Goal: Information Seeking & Learning: Learn about a topic

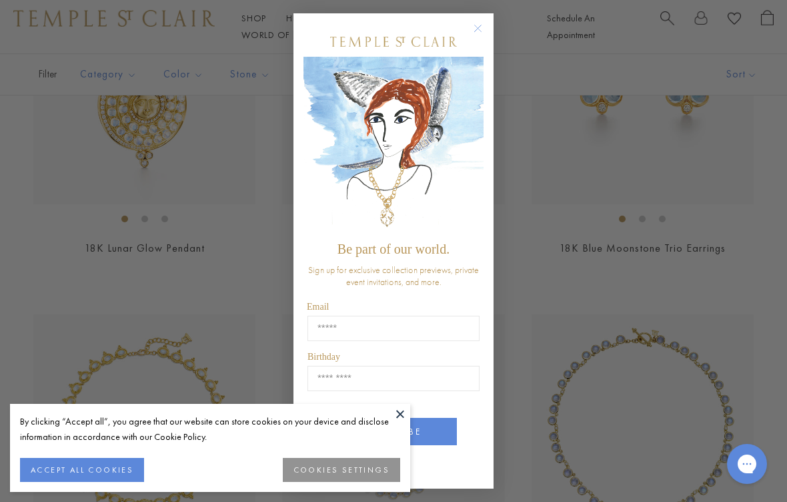
scroll to position [740, 0]
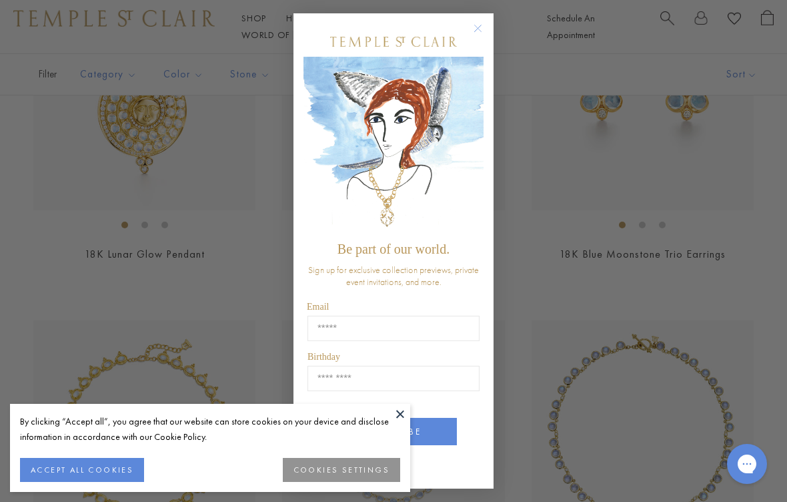
click at [478, 37] on circle "Close dialog" at bounding box center [478, 29] width 16 height 16
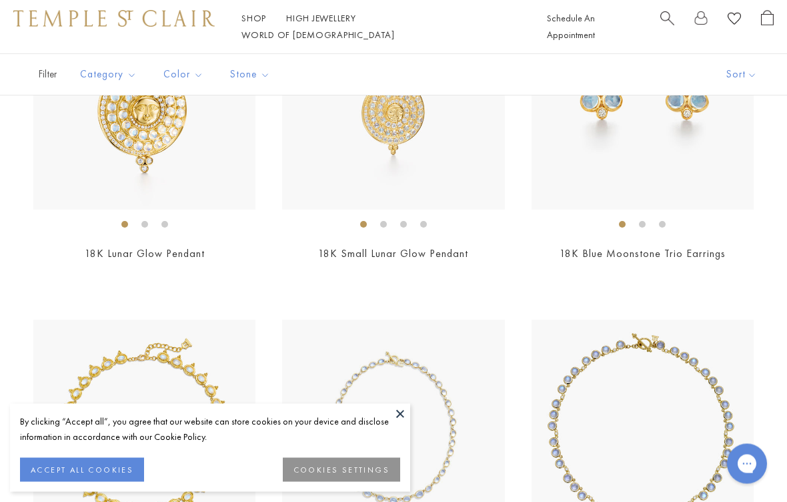
click at [401, 424] on button at bounding box center [400, 414] width 20 height 20
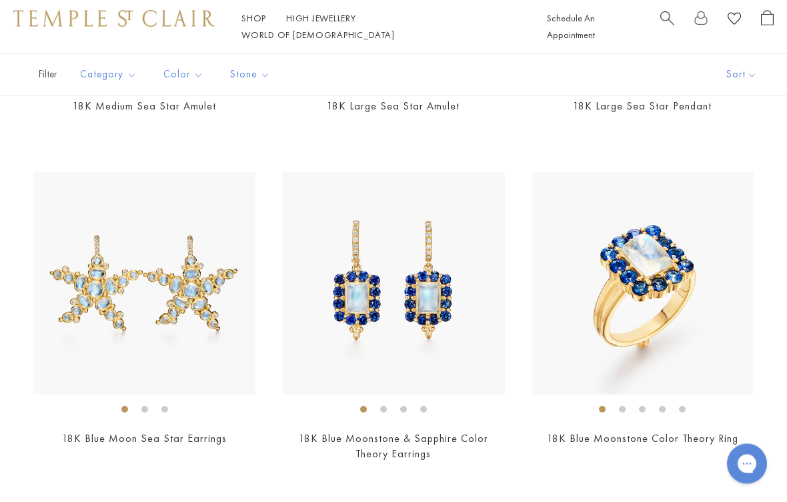
scroll to position [5224, 0]
click at [715, 363] on img at bounding box center [643, 283] width 222 height 222
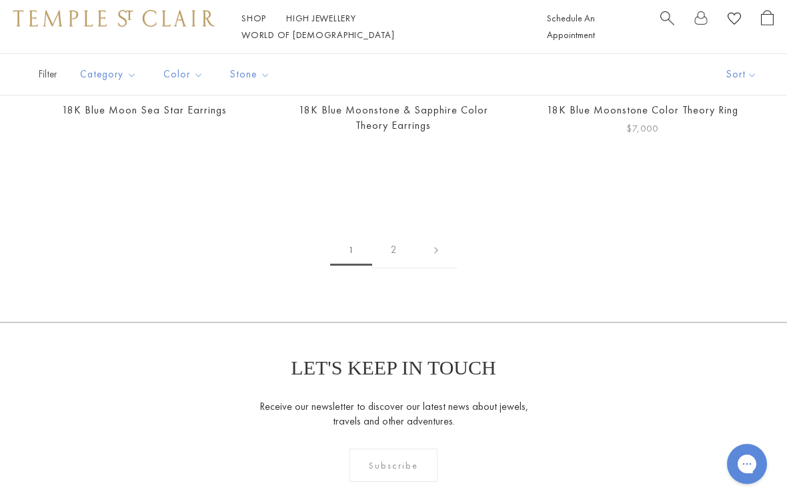
scroll to position [5548, 0]
click at [400, 241] on link "2" at bounding box center [393, 253] width 43 height 37
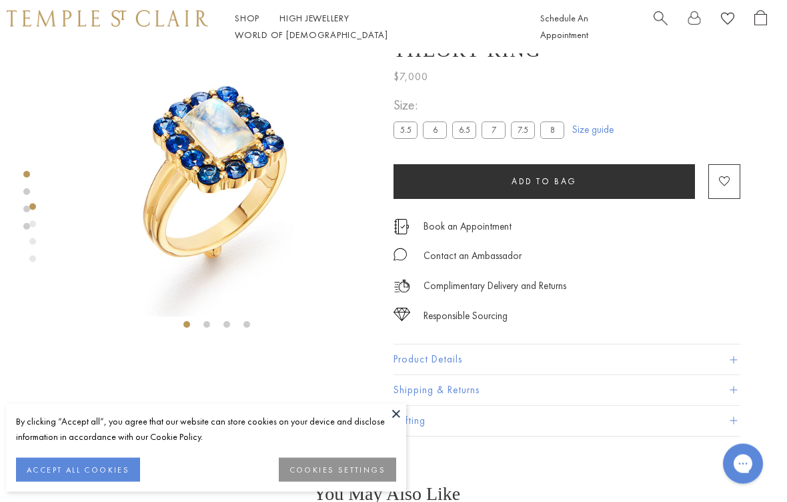
scroll to position [0, 3]
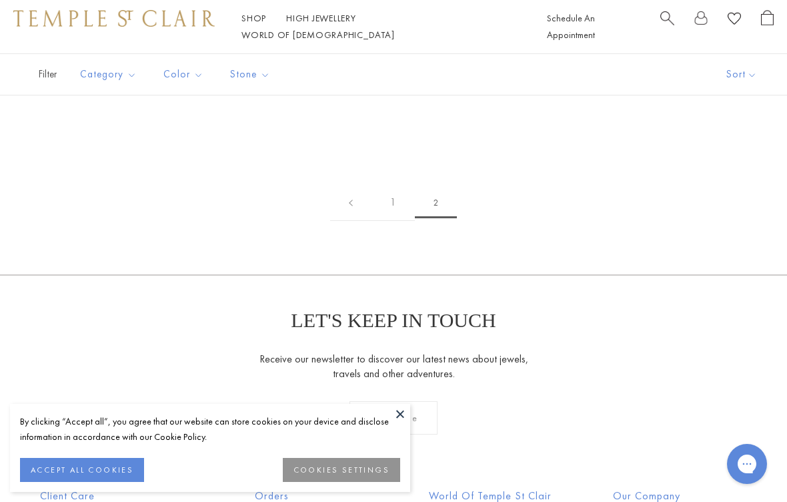
scroll to position [1250, 0]
click at [440, 195] on span "2" at bounding box center [436, 201] width 42 height 31
click at [395, 200] on link "1" at bounding box center [392, 201] width 43 height 37
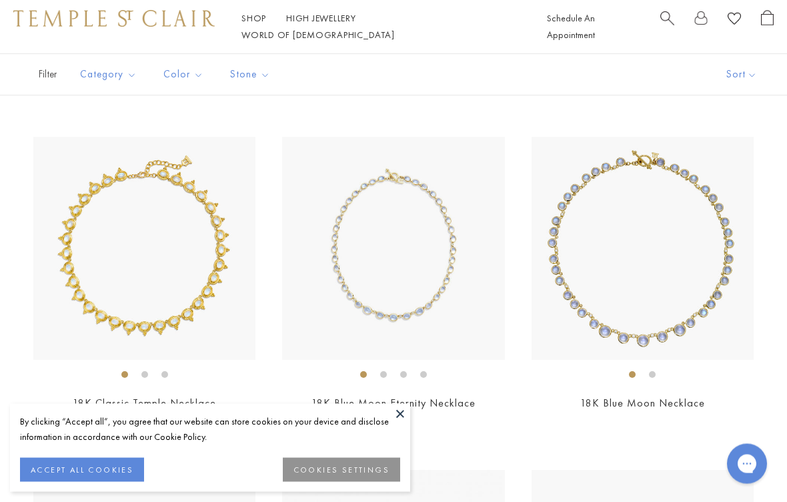
scroll to position [924, 0]
click at [197, 395] on link "18K Classic Temple Necklace" at bounding box center [144, 402] width 143 height 14
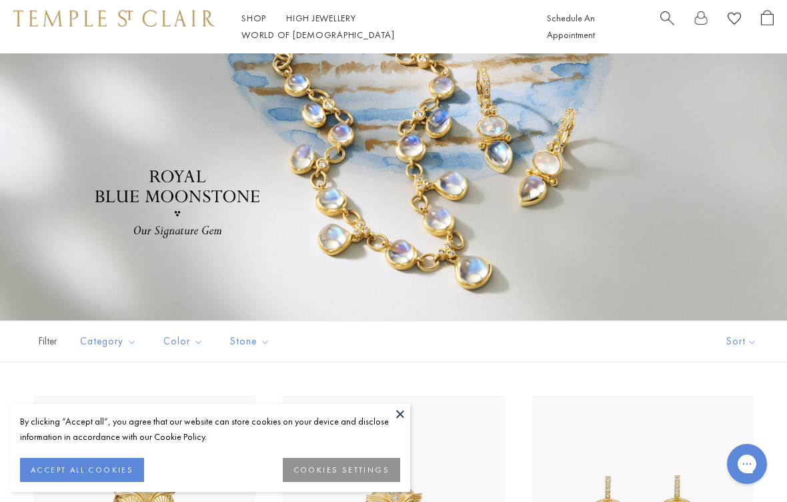
scroll to position [940, 0]
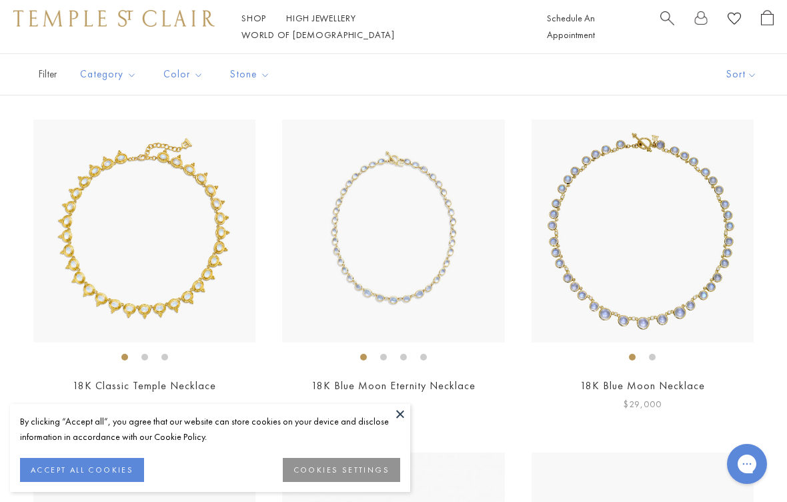
click at [644, 316] on img at bounding box center [643, 230] width 222 height 222
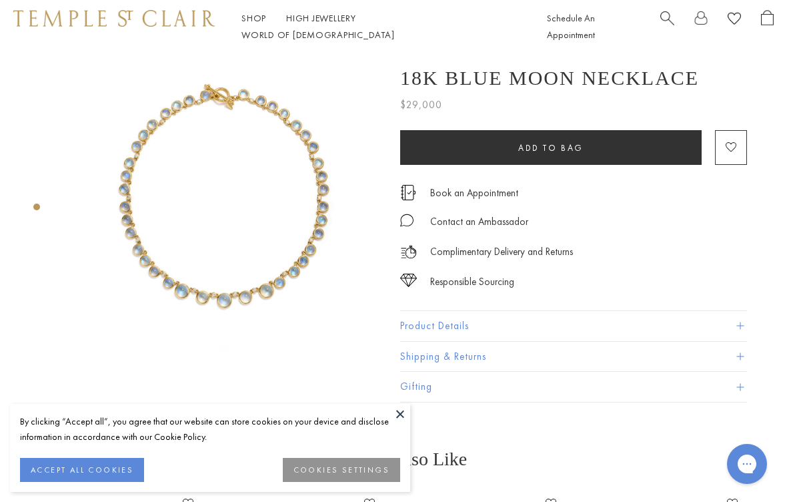
click at [407, 411] on button at bounding box center [400, 414] width 20 height 20
